Goal: Task Accomplishment & Management: Manage account settings

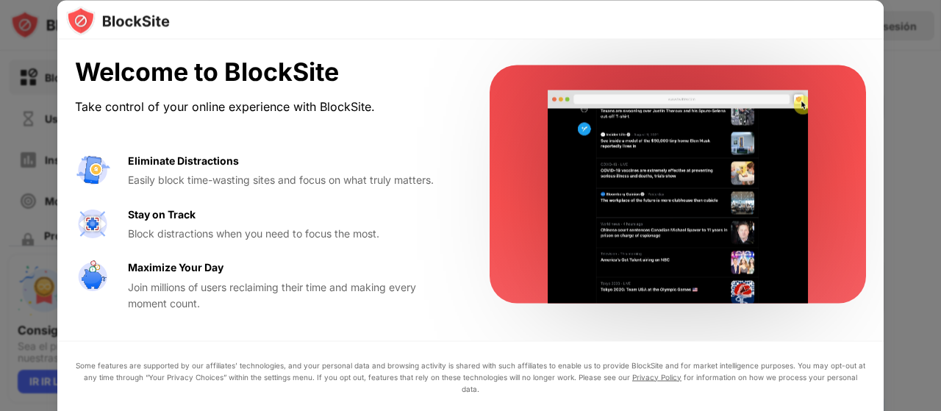
click at [468, 248] on div "Welcome to BlockSite Take control of your online experience with BlockSite. Eli…" at bounding box center [470, 185] width 826 height 290
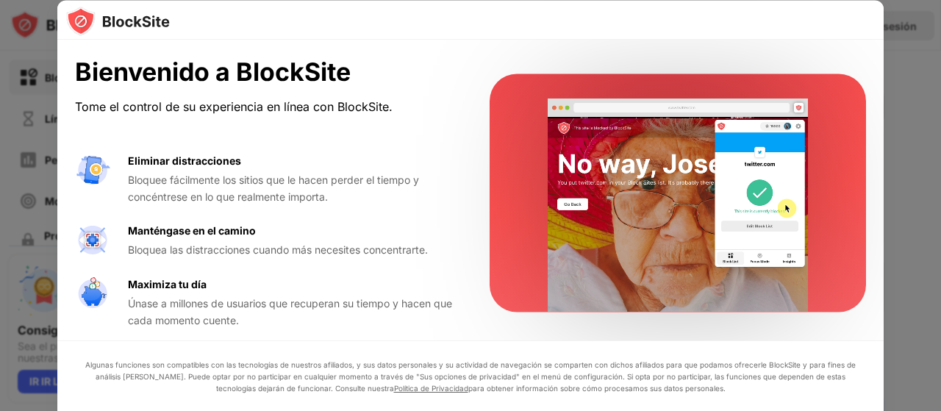
drag, startPoint x: 938, startPoint y: 221, endPoint x: 898, endPoint y: 242, distance: 44.7
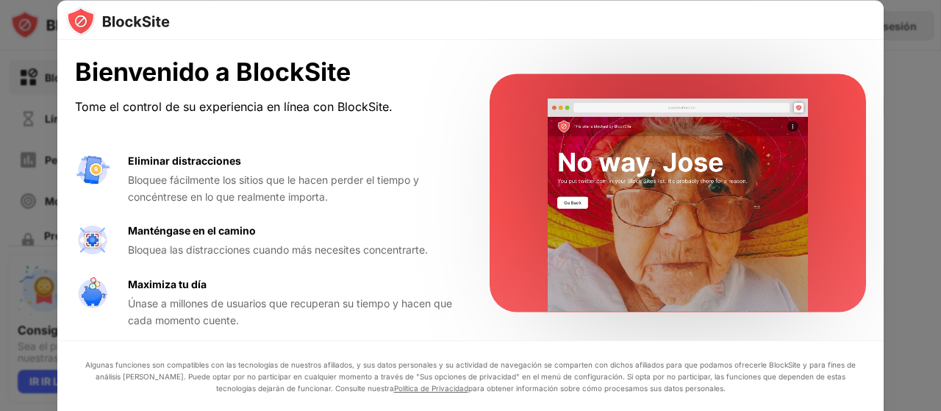
click at [899, 242] on div at bounding box center [470, 205] width 941 height 411
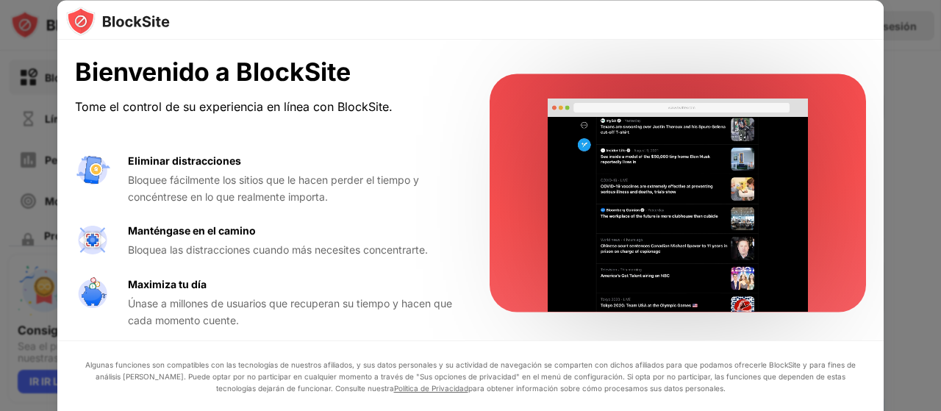
scroll to position [7, 0]
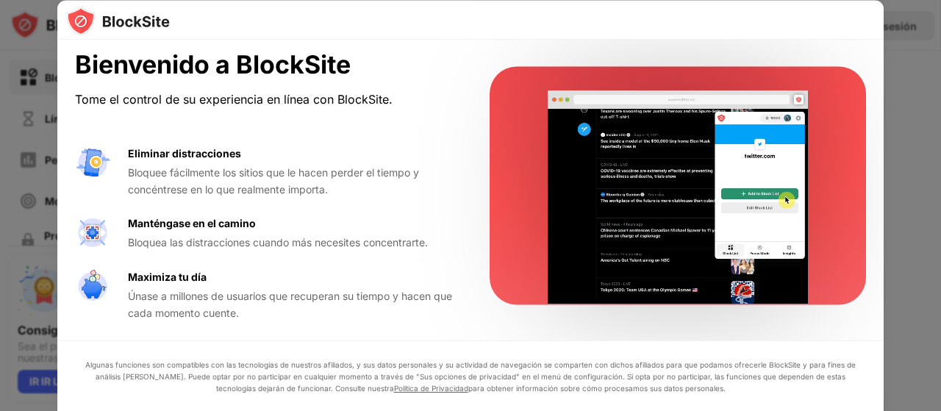
click at [939, 255] on div at bounding box center [470, 205] width 941 height 411
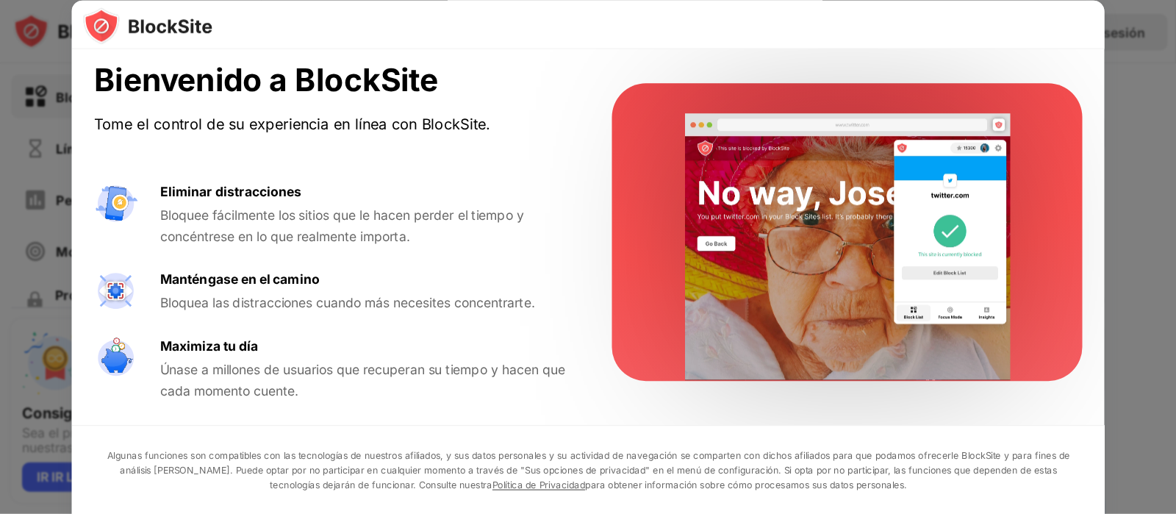
scroll to position [0, 0]
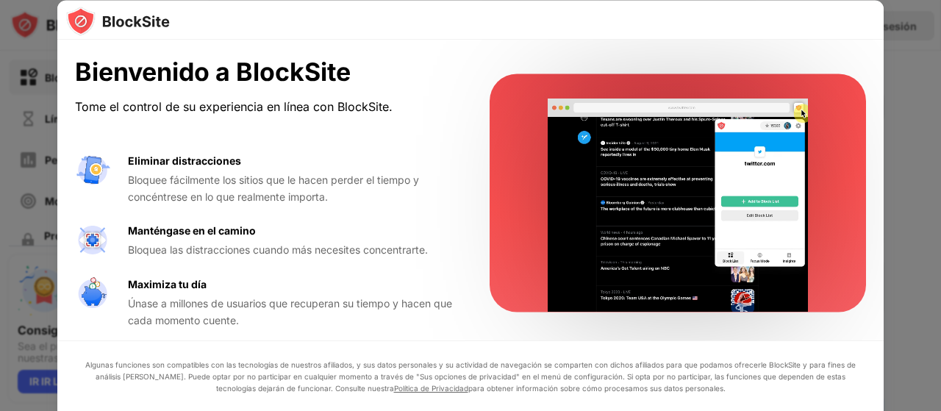
click at [513, 153] on div at bounding box center [677, 192] width 376 height 238
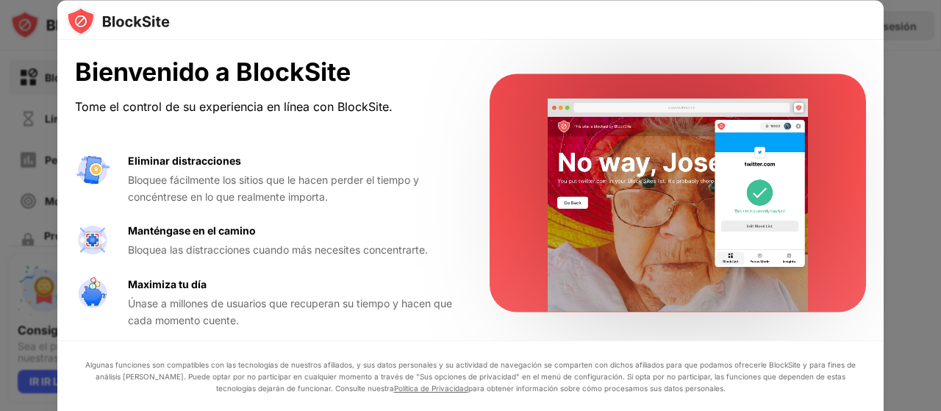
click at [347, 179] on font "Bloquee fácilmente los sitios que le hacen perder el tiempo y concéntrese en lo…" at bounding box center [273, 187] width 291 height 29
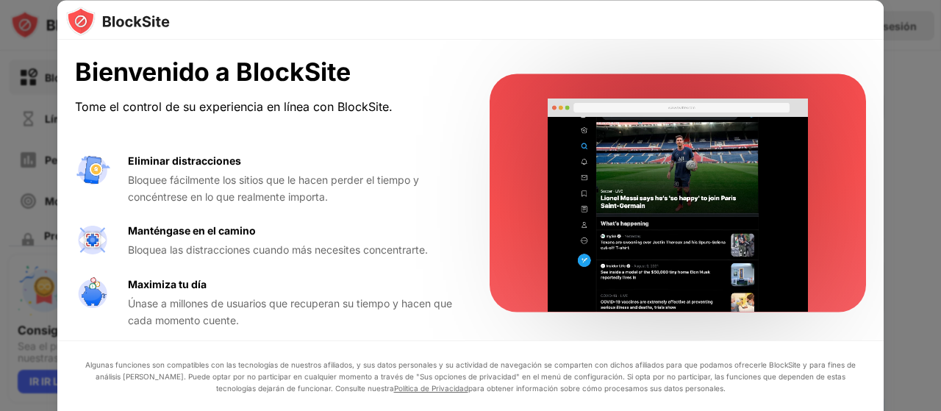
drag, startPoint x: 287, startPoint y: 316, endPoint x: 280, endPoint y: 376, distance: 60.6
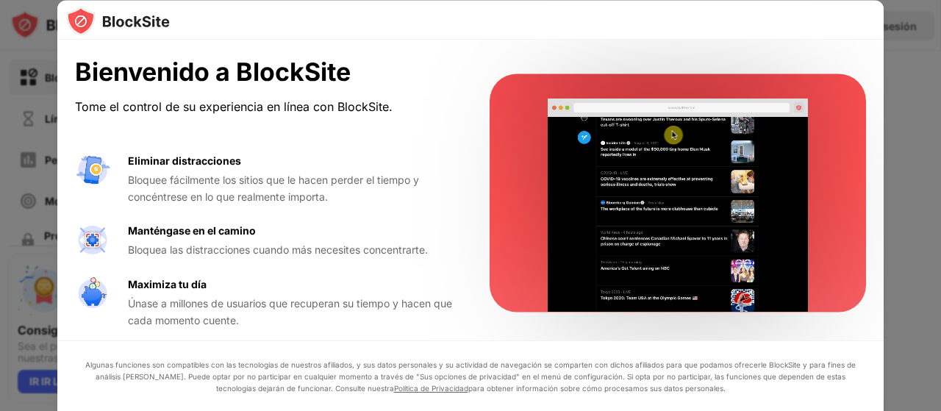
click at [280, 376] on div "Bienvenido a BlockSite Tome el control de su experiencia en línea con BlockSite…" at bounding box center [470, 259] width 826 height 439
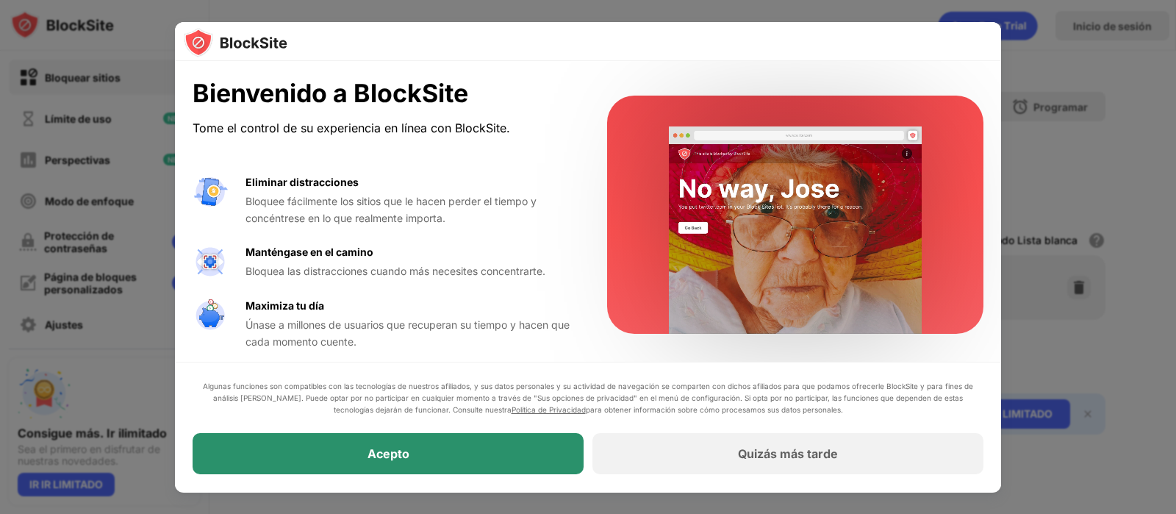
click at [448, 410] on div "Acepto" at bounding box center [388, 454] width 391 height 41
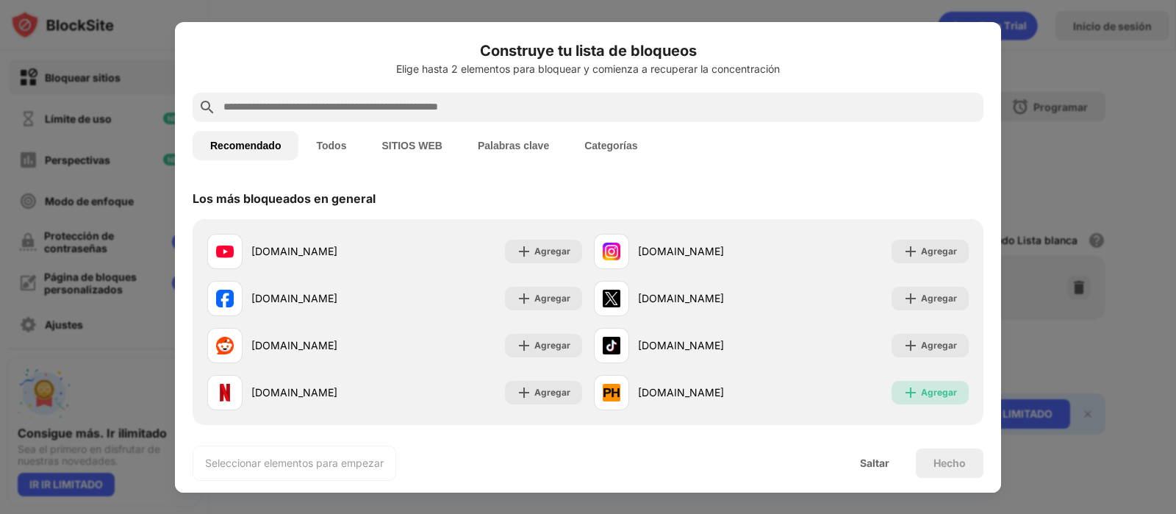
click at [891, 389] on div "Agregar" at bounding box center [929, 393] width 77 height 24
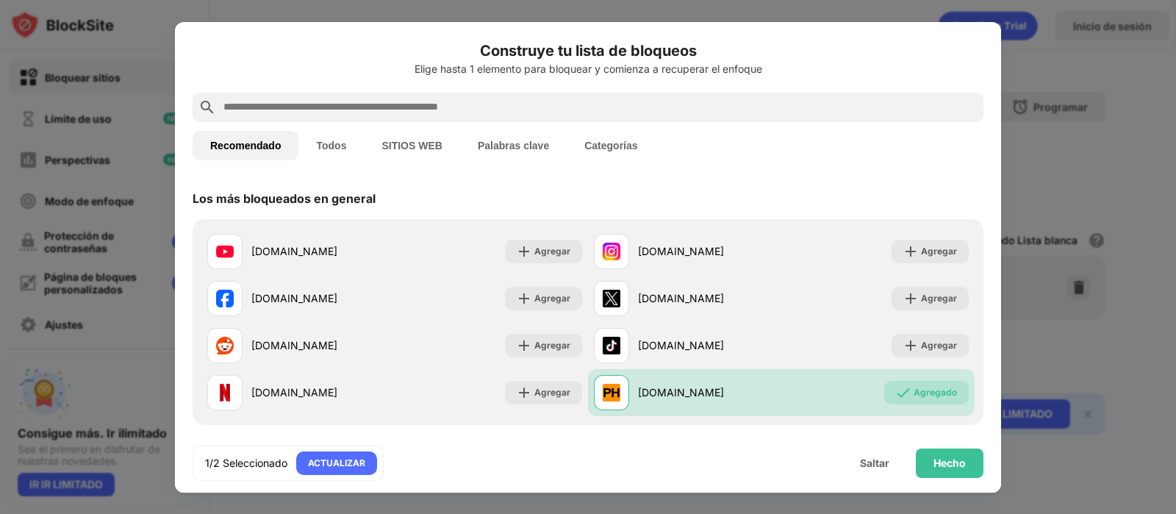
click at [750, 102] on input "text" at bounding box center [599, 107] width 755 height 18
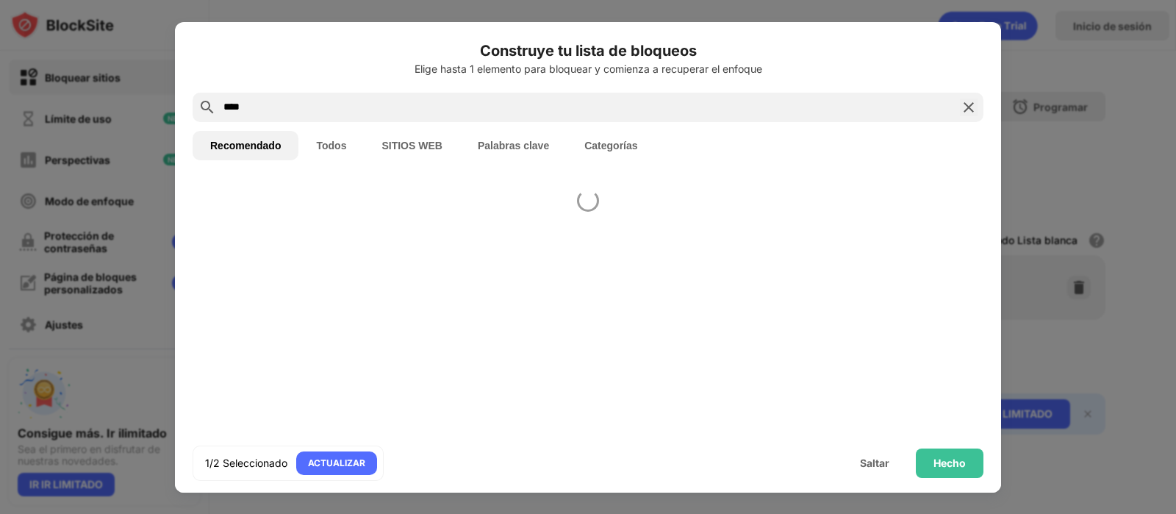
type input "****"
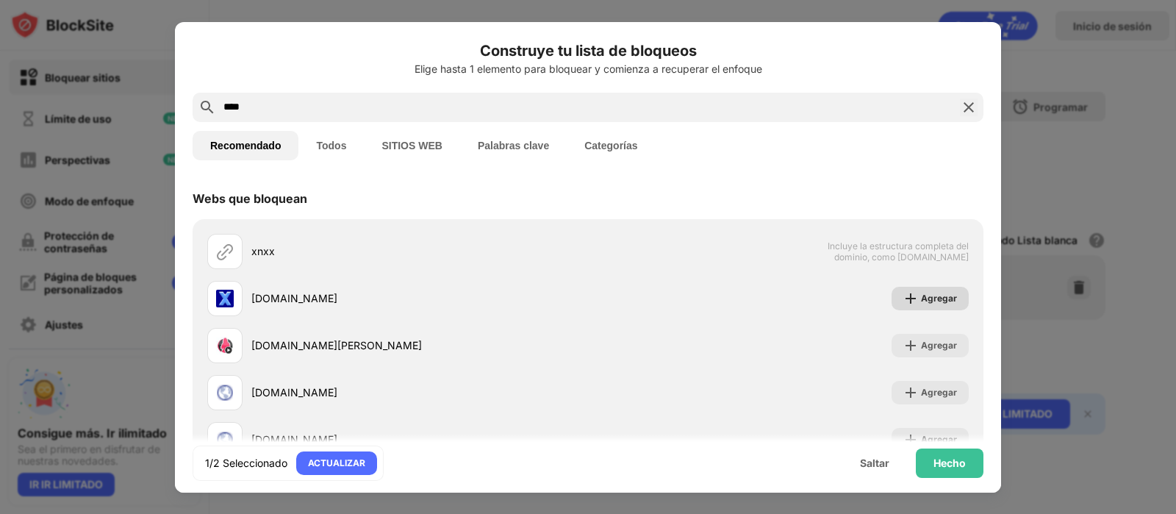
click at [903, 299] on img at bounding box center [910, 298] width 15 height 15
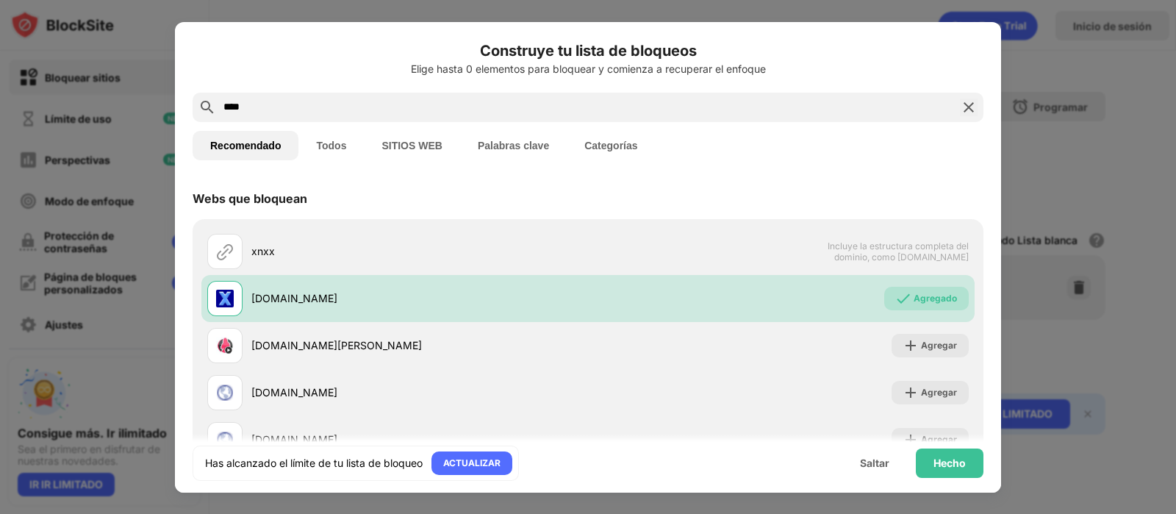
click at [940, 113] on img at bounding box center [969, 107] width 18 height 18
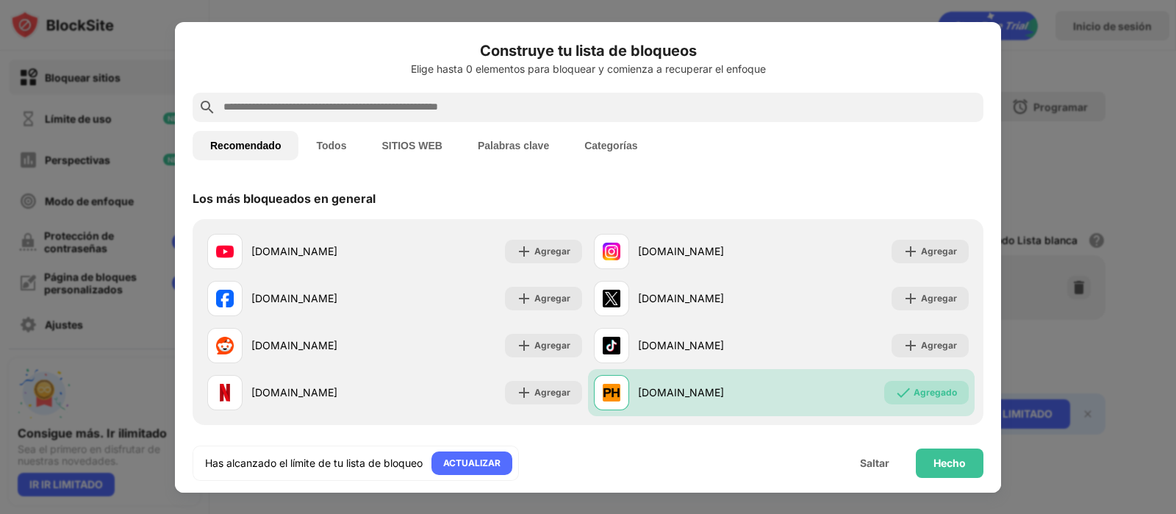
click at [481, 100] on input "text" at bounding box center [599, 107] width 755 height 18
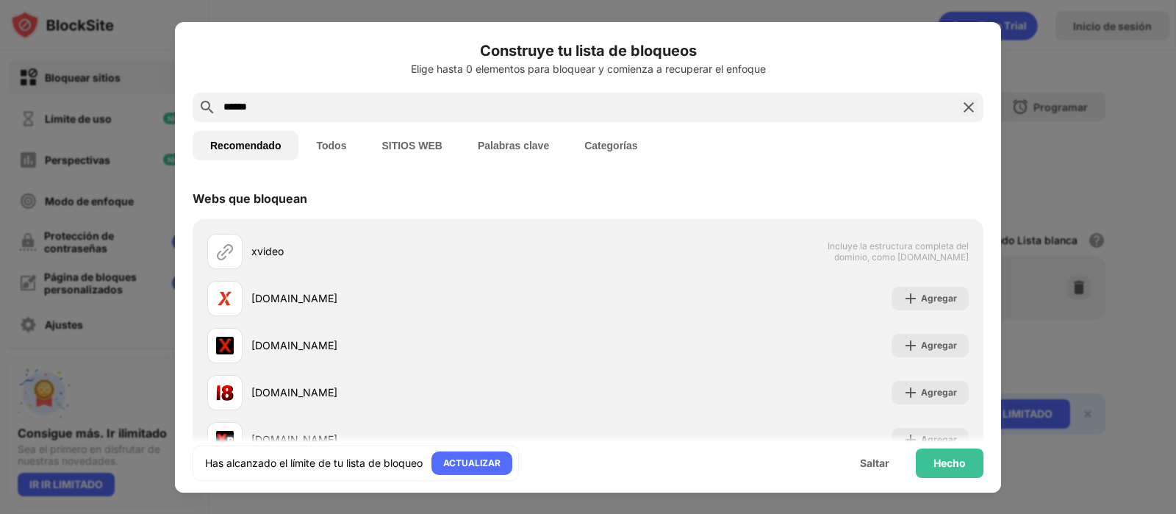
type input "******"
click at [900, 315] on div "[DOMAIN_NAME] Agregar" at bounding box center [587, 298] width 773 height 47
click at [903, 304] on img at bounding box center [910, 298] width 15 height 15
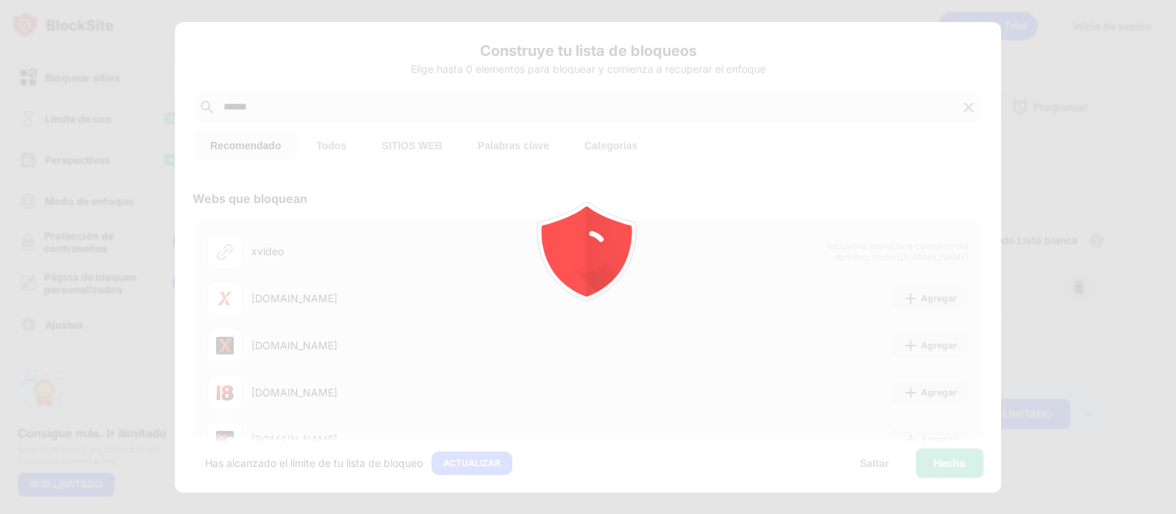
click at [901, 345] on div at bounding box center [588, 257] width 1176 height 514
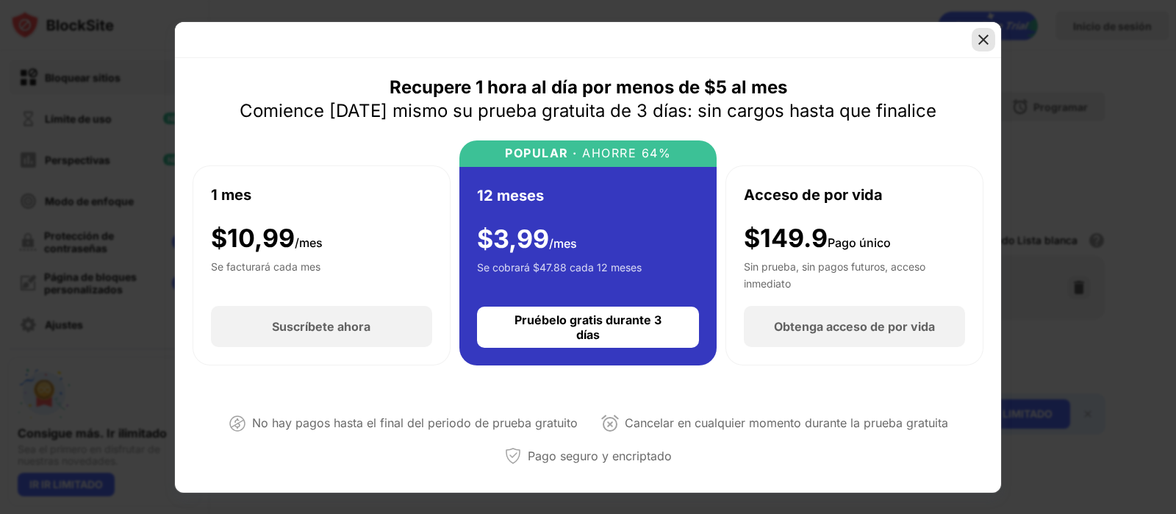
click at [940, 39] on div at bounding box center [984, 40] width 24 height 24
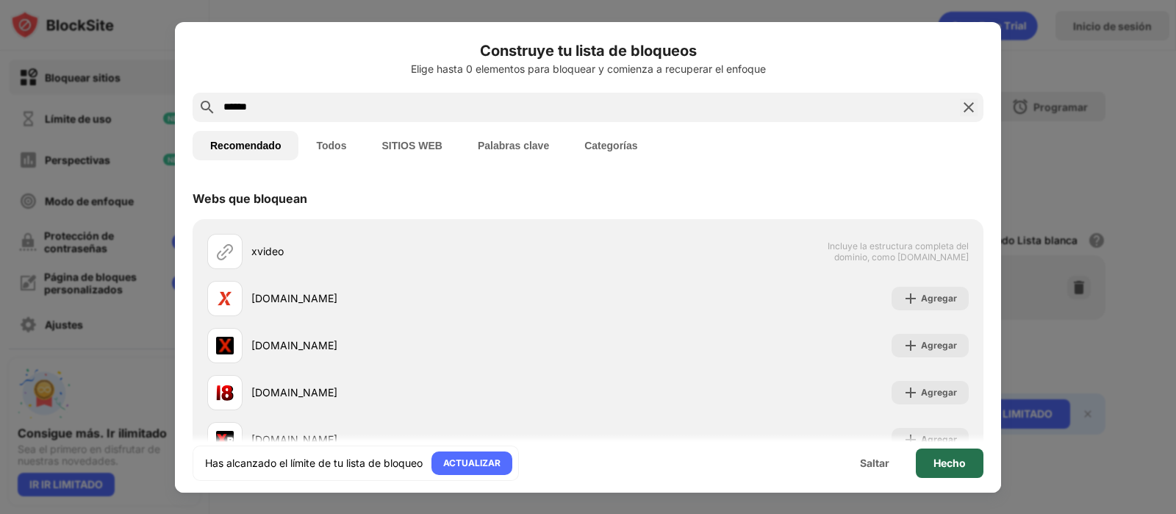
click at [926, 410] on div "Hecho" at bounding box center [950, 462] width 68 height 29
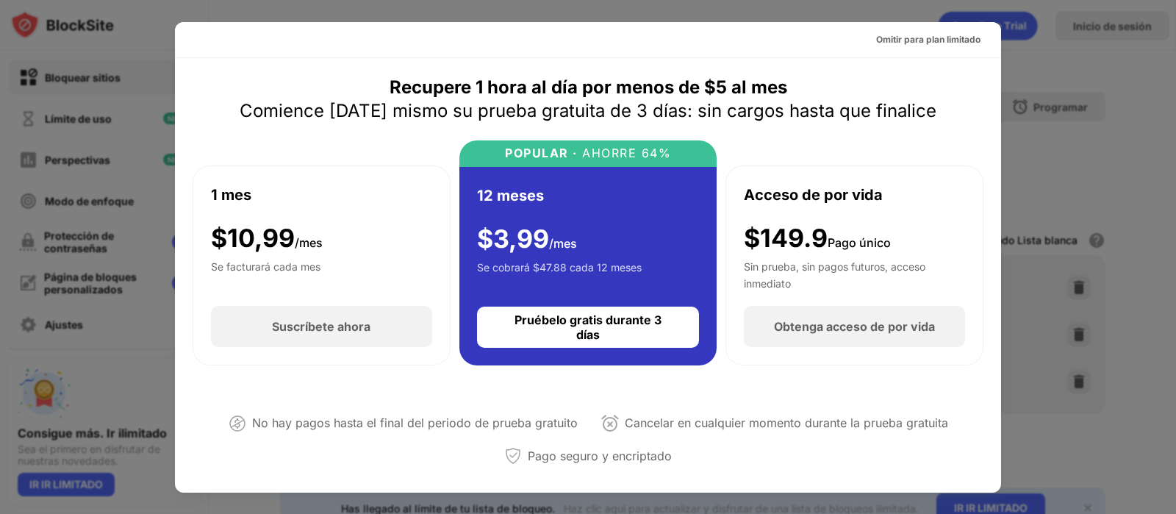
click at [940, 328] on div at bounding box center [588, 257] width 1176 height 514
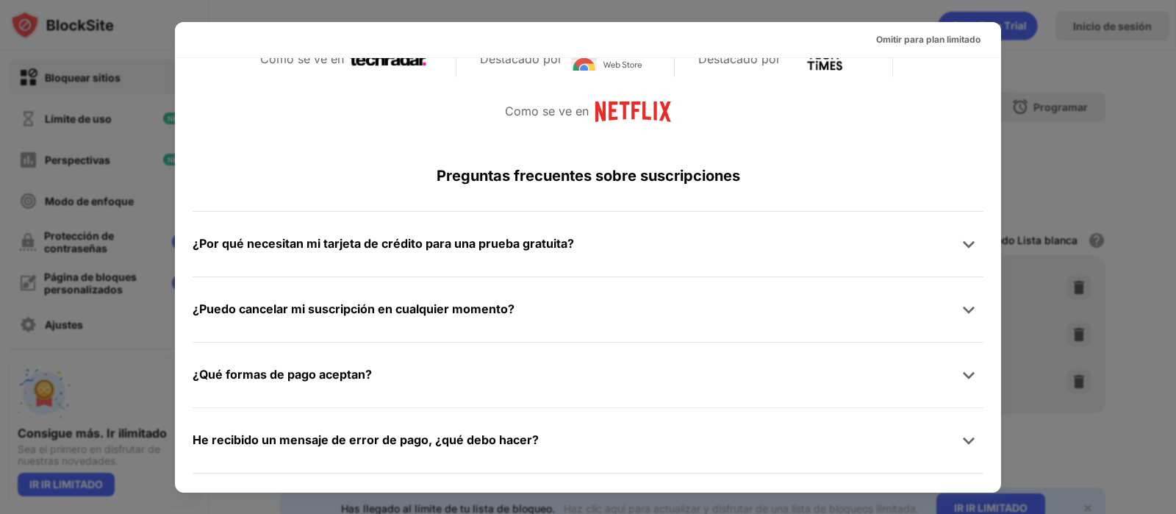
scroll to position [812, 0]
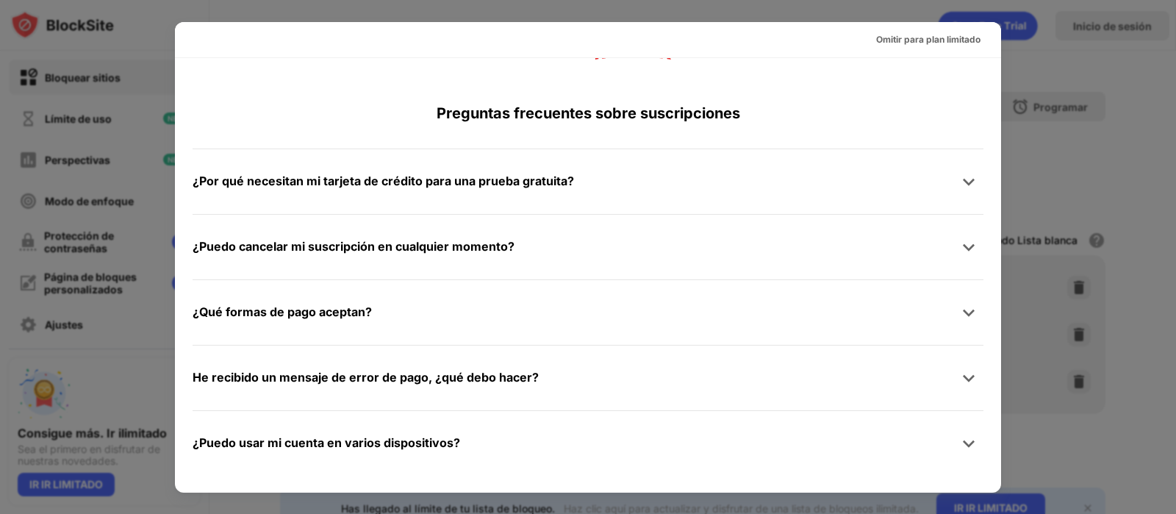
click at [940, 367] on div at bounding box center [588, 257] width 1176 height 514
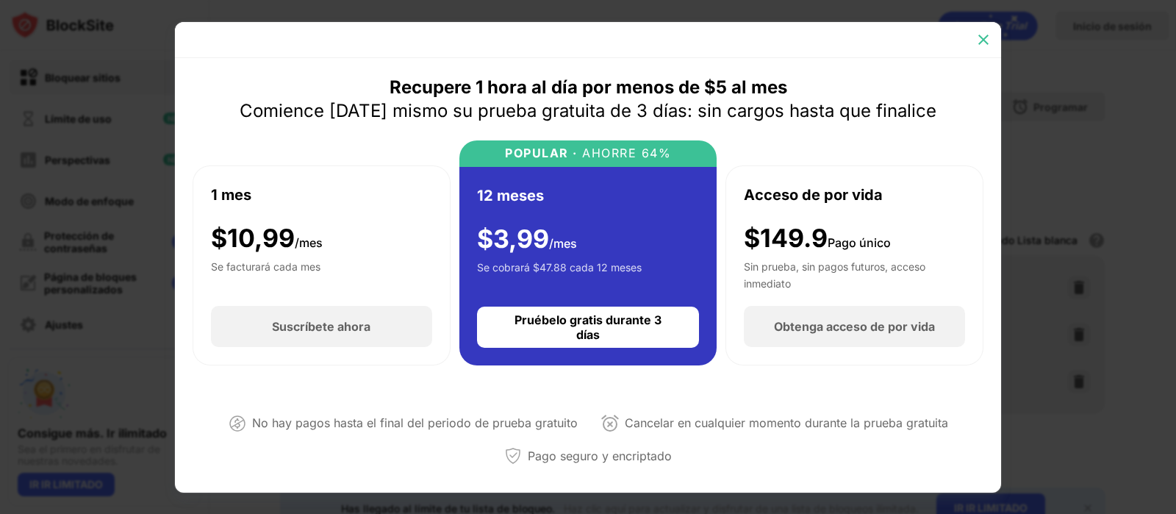
click at [940, 31] on div at bounding box center [984, 40] width 24 height 24
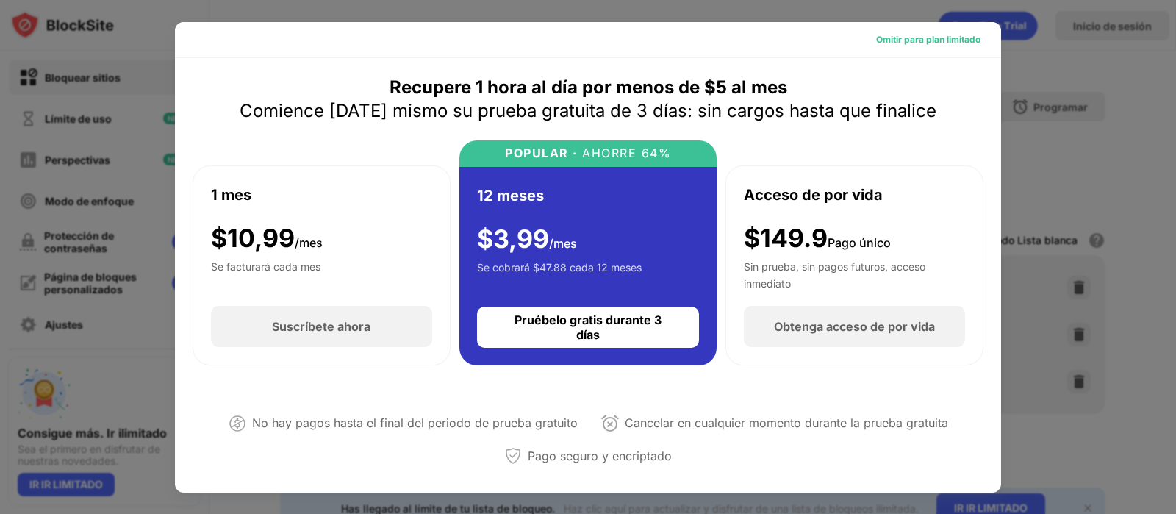
click at [900, 36] on font "Omitir para plan limitado" at bounding box center [928, 39] width 104 height 11
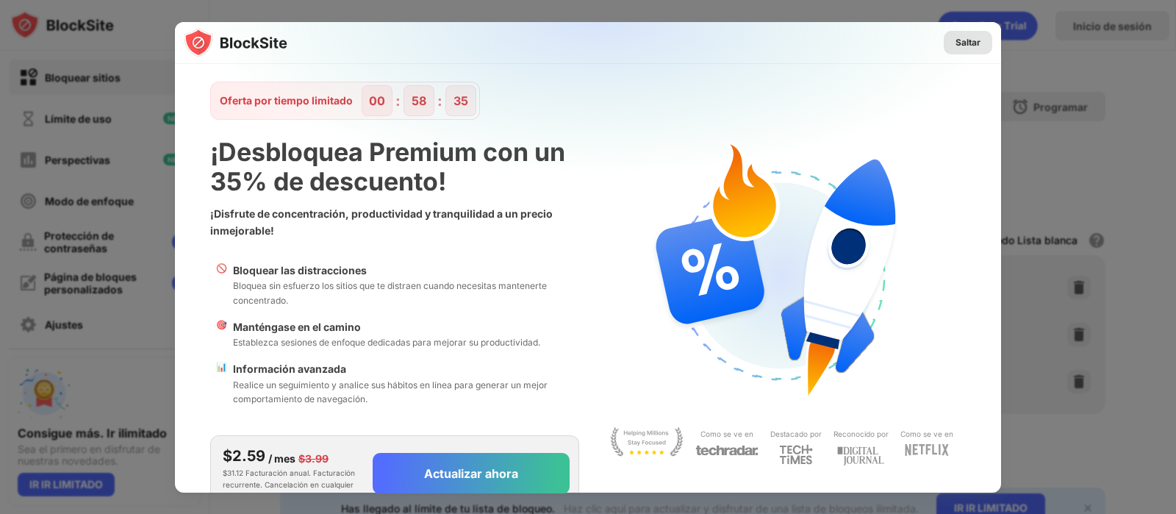
click at [940, 40] on font "Saltar" at bounding box center [967, 42] width 25 height 11
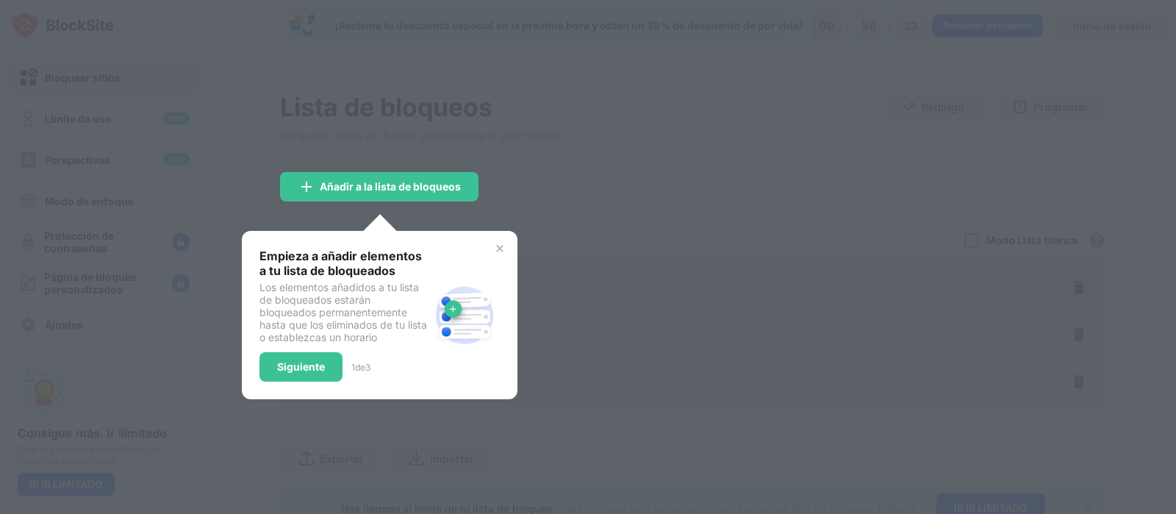
click at [400, 160] on div at bounding box center [588, 257] width 1176 height 514
click at [393, 180] on font "Añadir a la lista de bloqueos" at bounding box center [390, 186] width 141 height 12
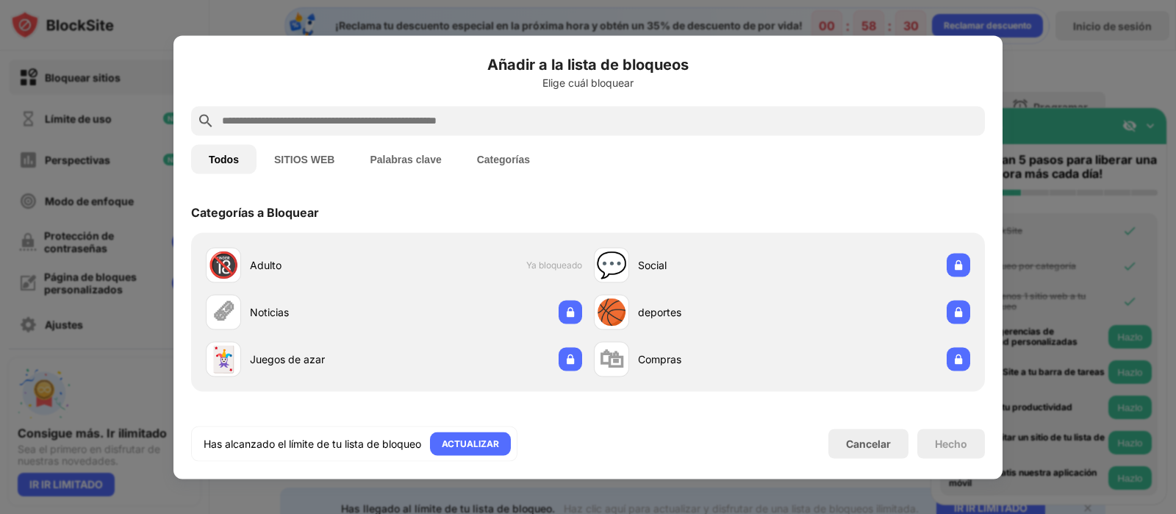
click at [552, 262] on font "Ya bloqueado" at bounding box center [554, 264] width 56 height 11
click at [526, 277] on div "🔞 Adulto Ya bloqueado" at bounding box center [394, 264] width 388 height 47
click at [495, 270] on div "🔞 Adulto Ya bloqueado" at bounding box center [394, 264] width 388 height 47
click at [883, 410] on font "Cancelar" at bounding box center [868, 443] width 45 height 12
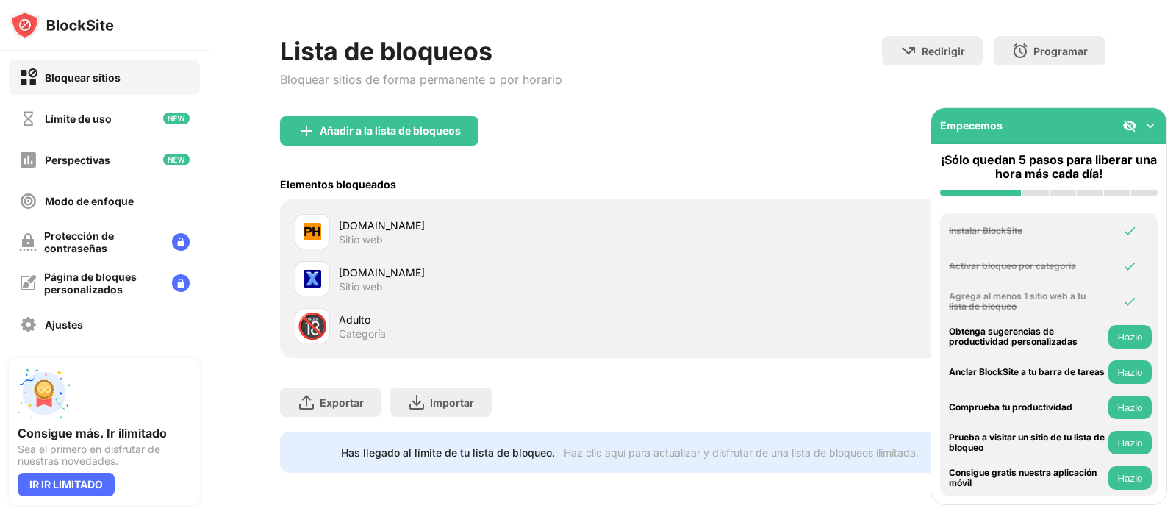
scroll to position [34, 0]
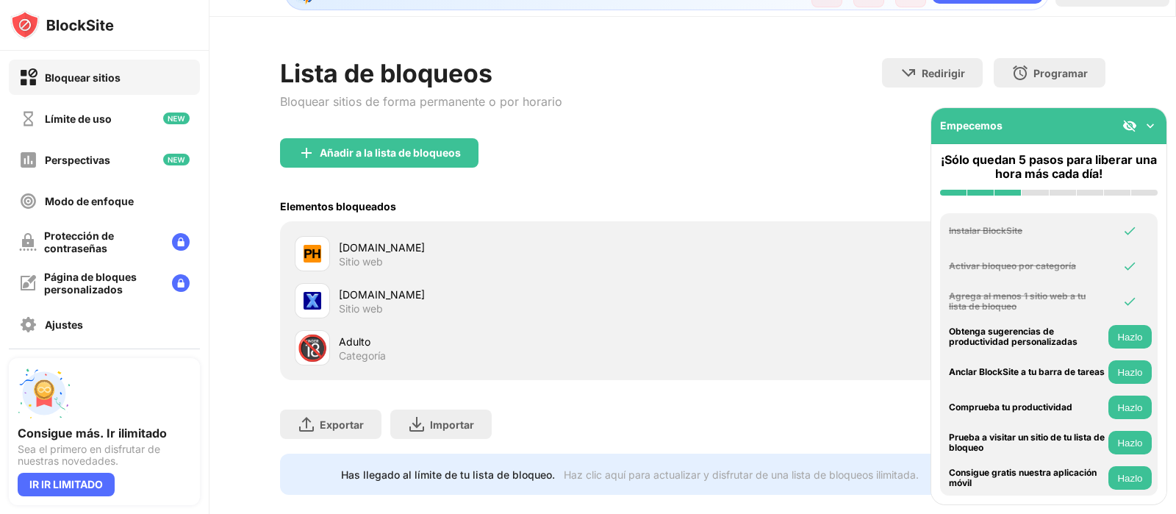
click at [431, 137] on div "Lista de bloqueos Bloquear sitios de forma permanente o por horario" at bounding box center [421, 98] width 282 height 80
click at [434, 149] on font "Añadir a la lista de bloqueos" at bounding box center [390, 152] width 141 height 12
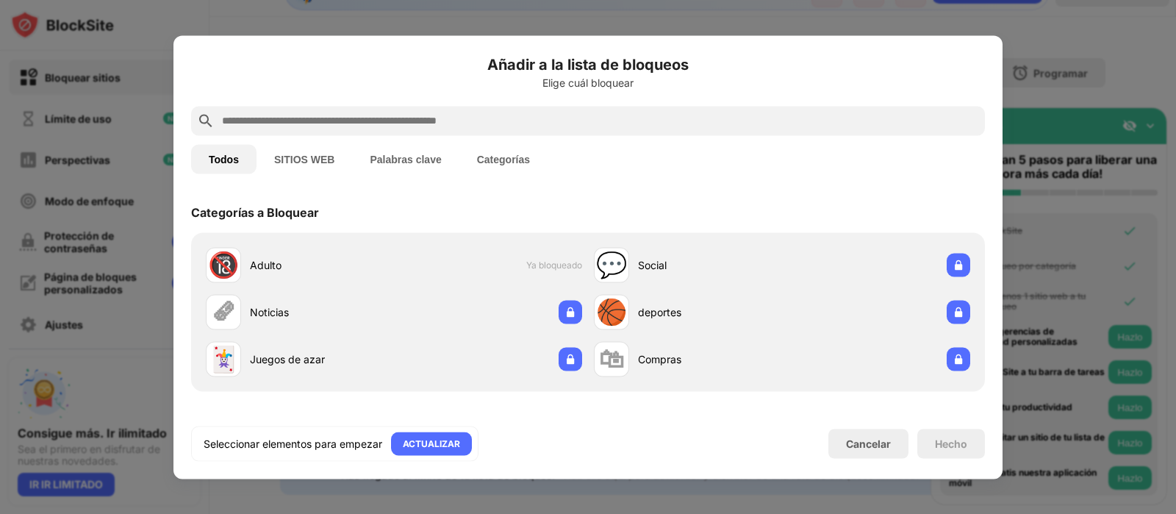
click at [478, 129] on div at bounding box center [588, 120] width 794 height 29
click at [481, 126] on input "text" at bounding box center [599, 121] width 758 height 18
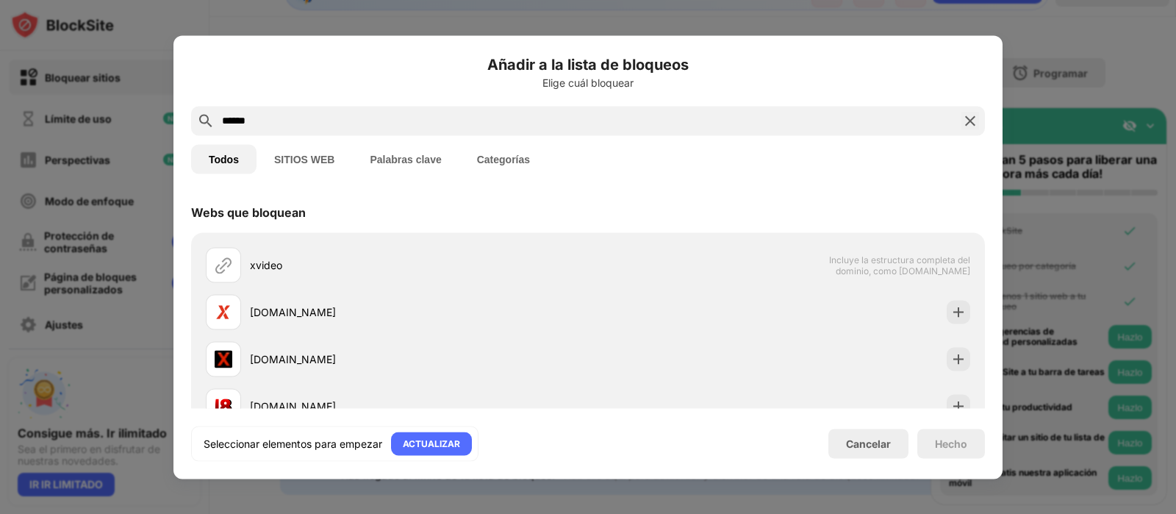
type input "******"
click at [940, 314] on img at bounding box center [958, 311] width 15 height 15
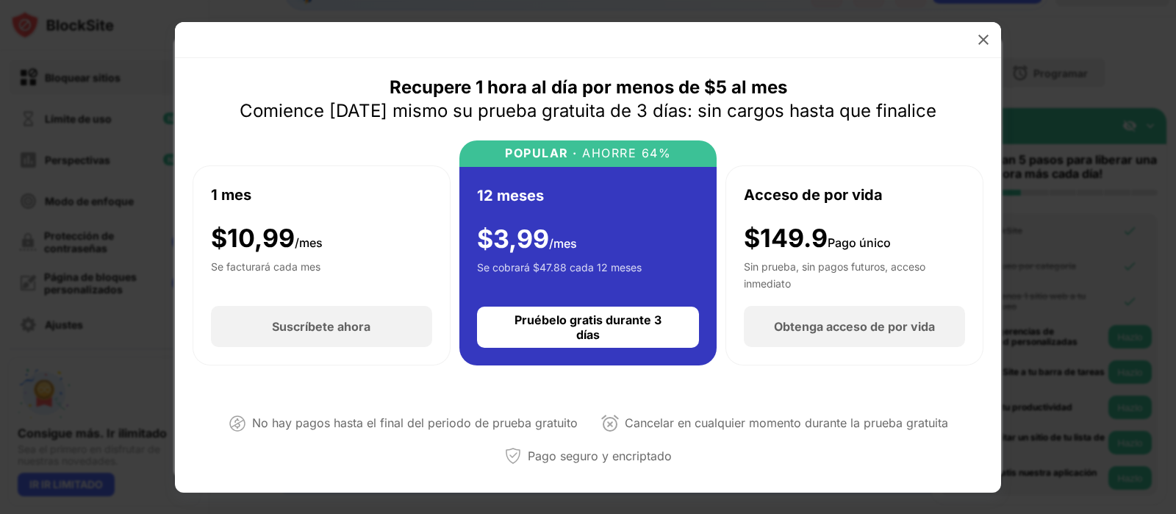
click at [940, 410] on div "Añadir a la lista de bloqueos Elige cuál bloquear ****** Todos SITIOS WEB Palab…" at bounding box center [588, 514] width 1176 height 0
click at [940, 35] on img at bounding box center [983, 39] width 15 height 15
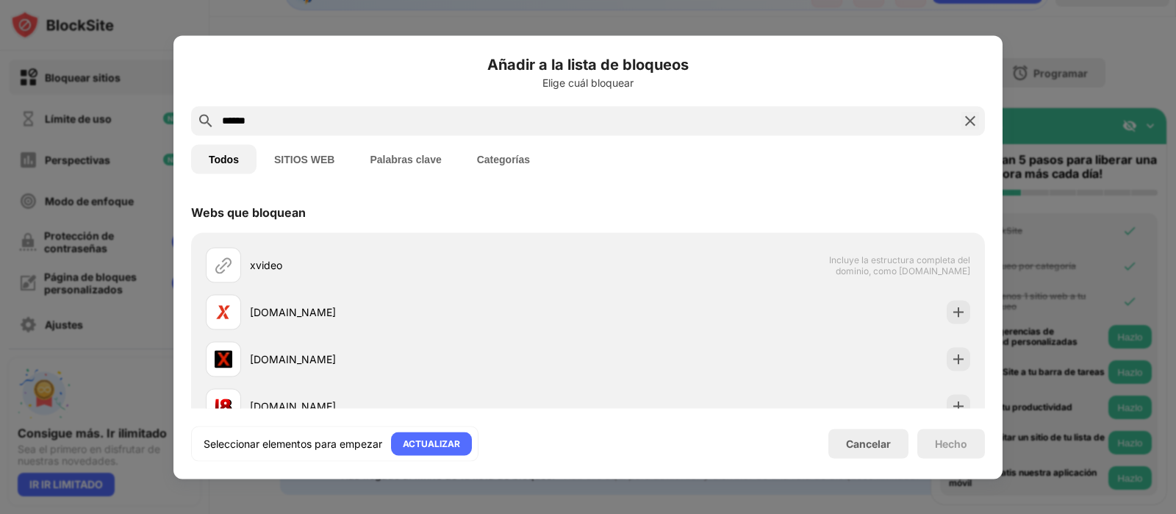
click at [940, 122] on div at bounding box center [588, 257] width 1176 height 514
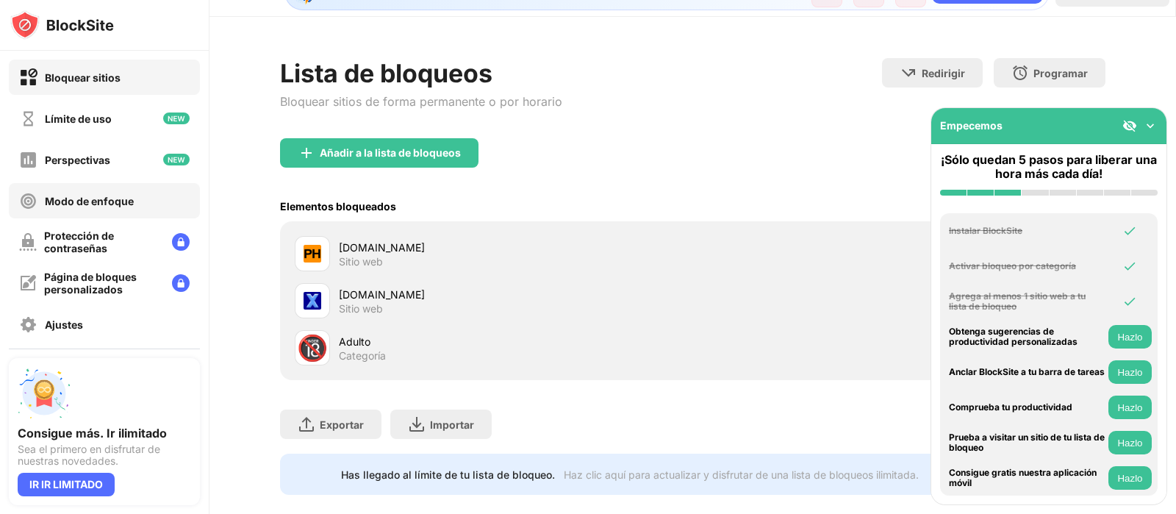
click at [101, 192] on div "Modo de enfoque" at bounding box center [76, 201] width 115 height 18
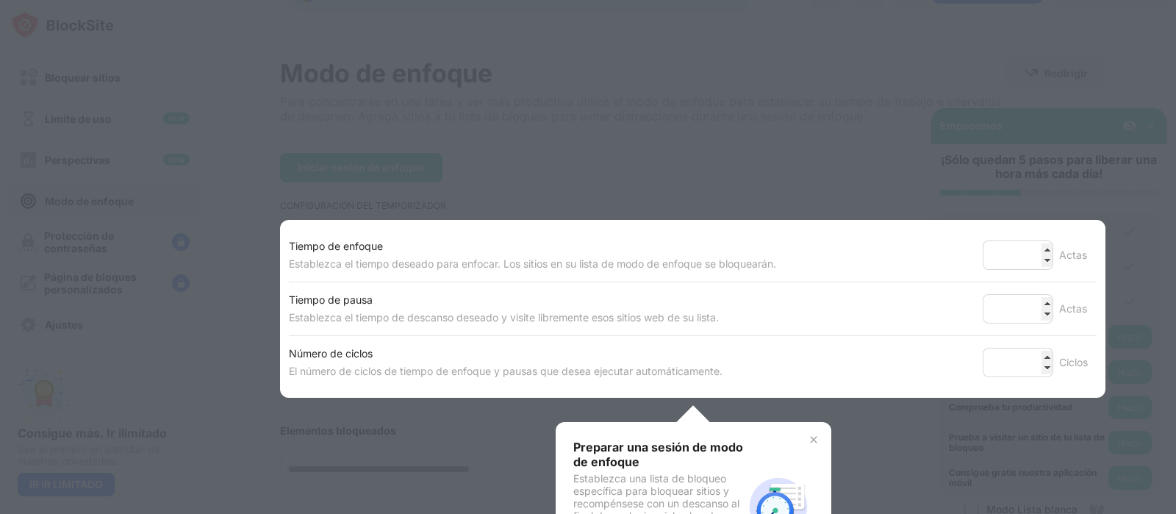
click at [485, 265] on font "Establezca el tiempo deseado para enfocar. Los sitios en su lista de modo de en…" at bounding box center [532, 263] width 487 height 12
